Goal: Information Seeking & Learning: Learn about a topic

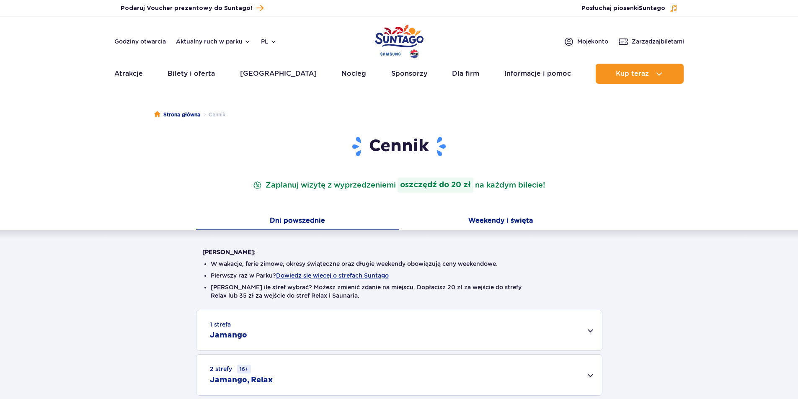
click at [487, 220] on button "Weekendy i święta" at bounding box center [500, 222] width 203 height 18
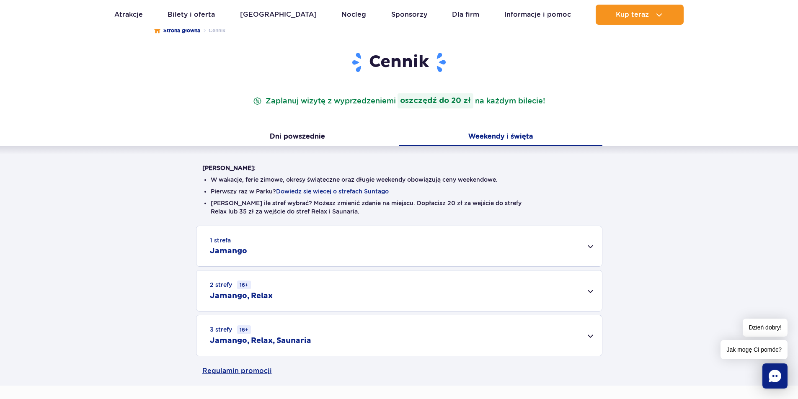
scroll to position [168, 0]
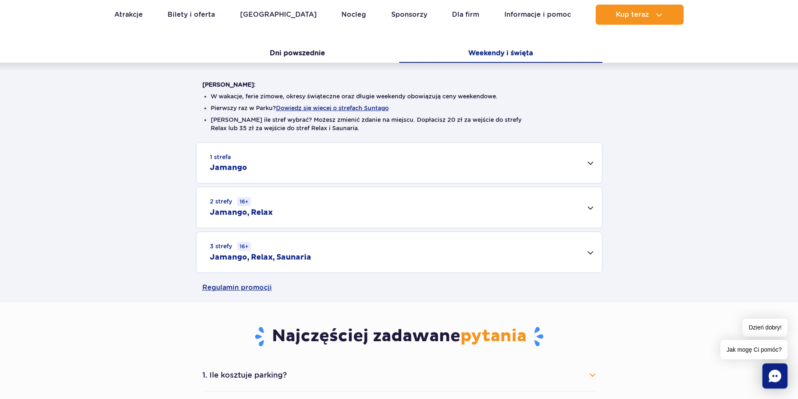
click at [376, 172] on div "1 strefa Jamango" at bounding box center [400, 163] width 406 height 40
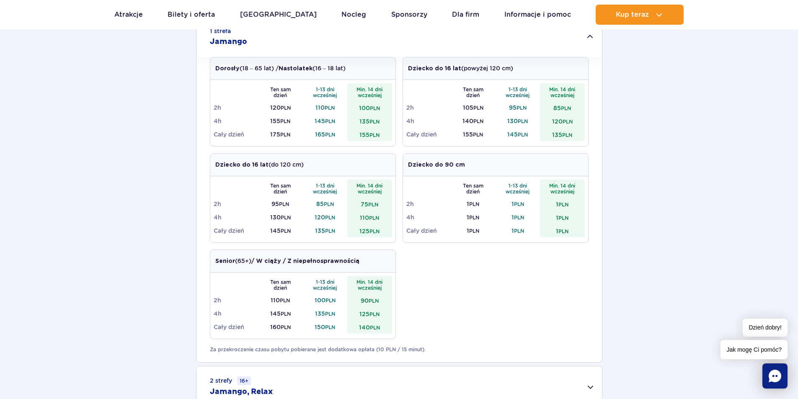
scroll to position [293, 0]
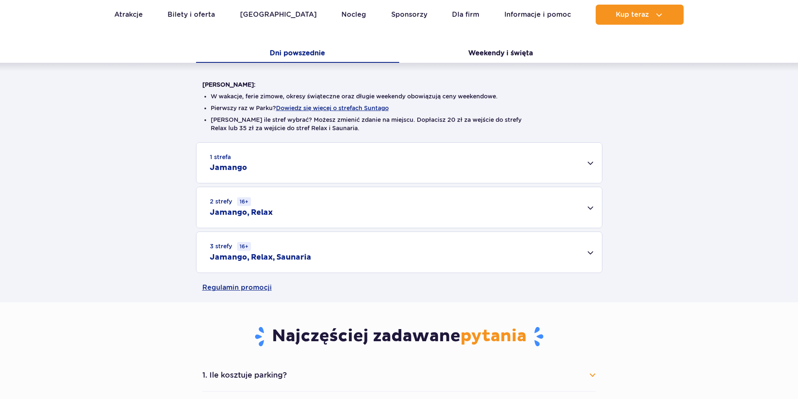
click at [345, 157] on div "1 strefa Jamango" at bounding box center [400, 163] width 406 height 40
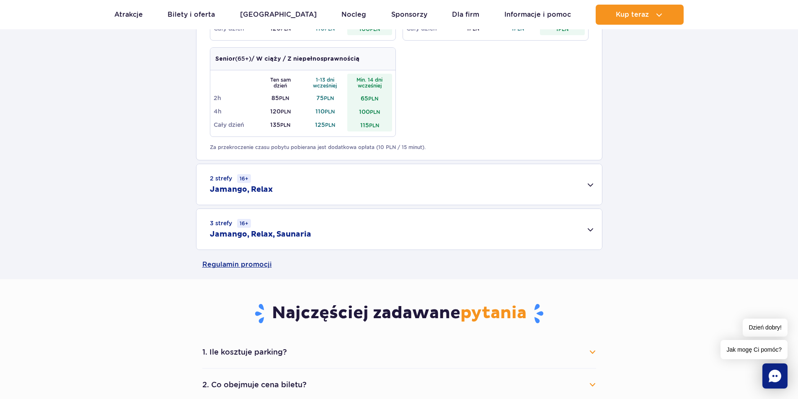
scroll to position [545, 0]
